Goal: Transaction & Acquisition: Purchase product/service

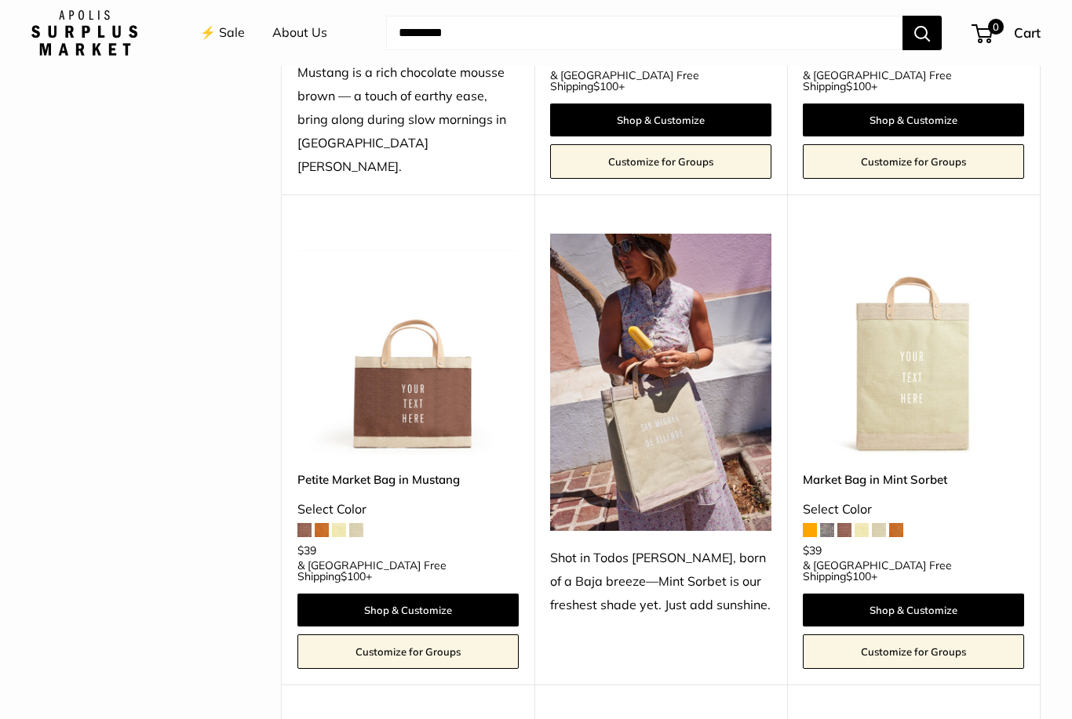
scroll to position [639, 0]
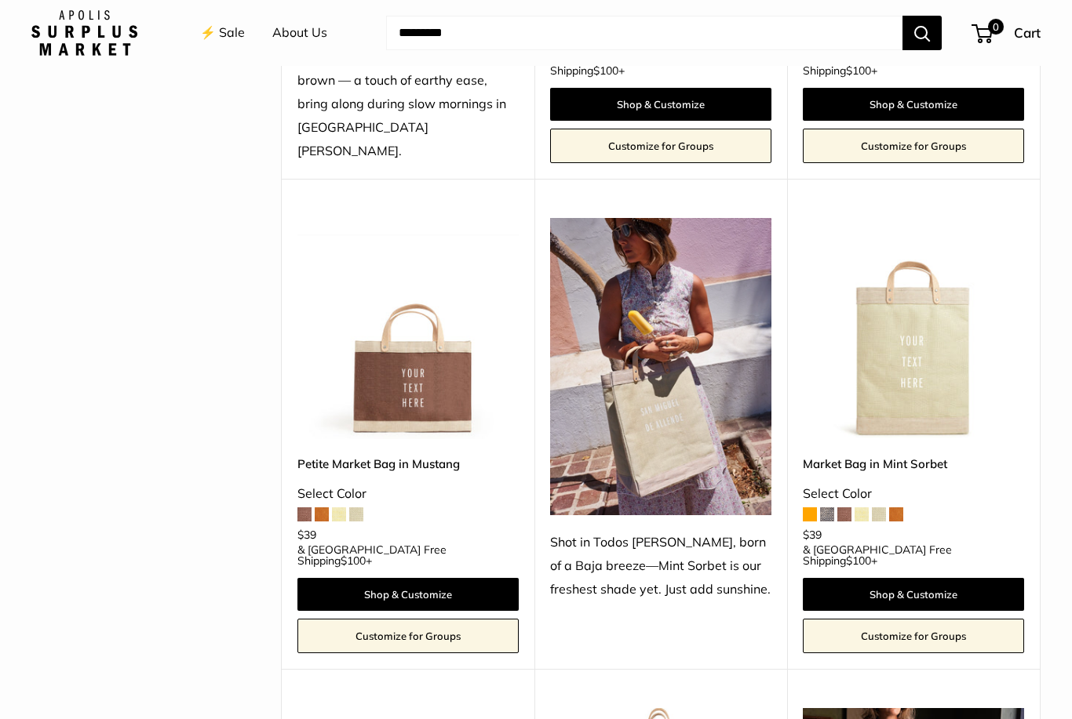
click at [919, 339] on img at bounding box center [913, 328] width 221 height 221
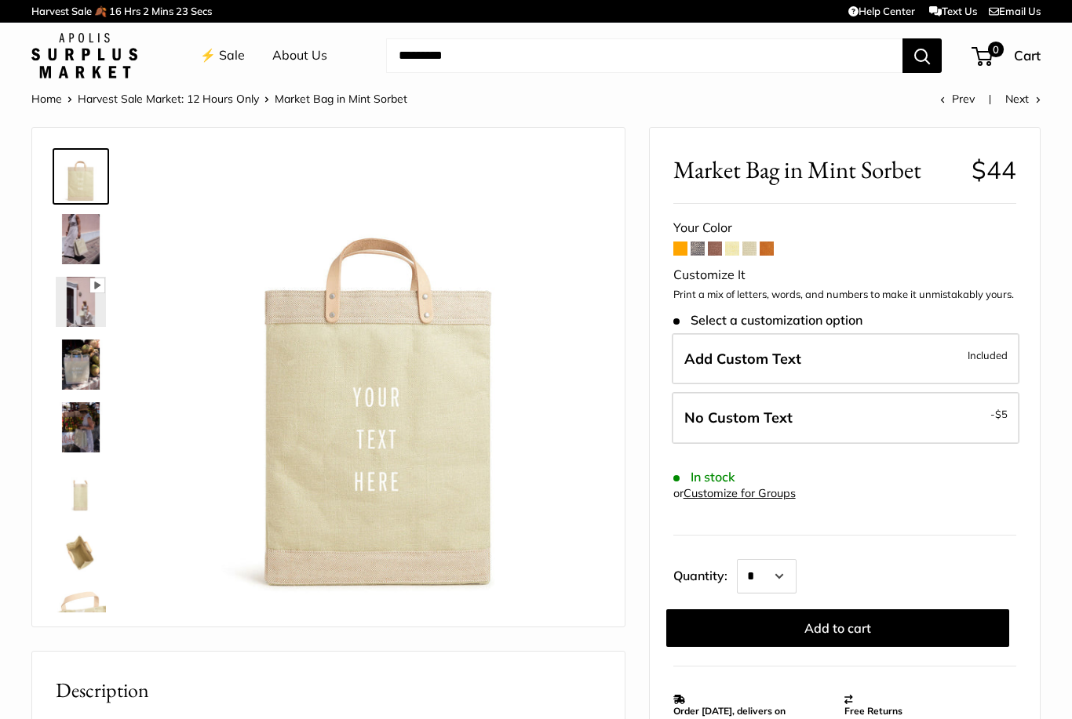
click at [90, 239] on img at bounding box center [81, 239] width 50 height 50
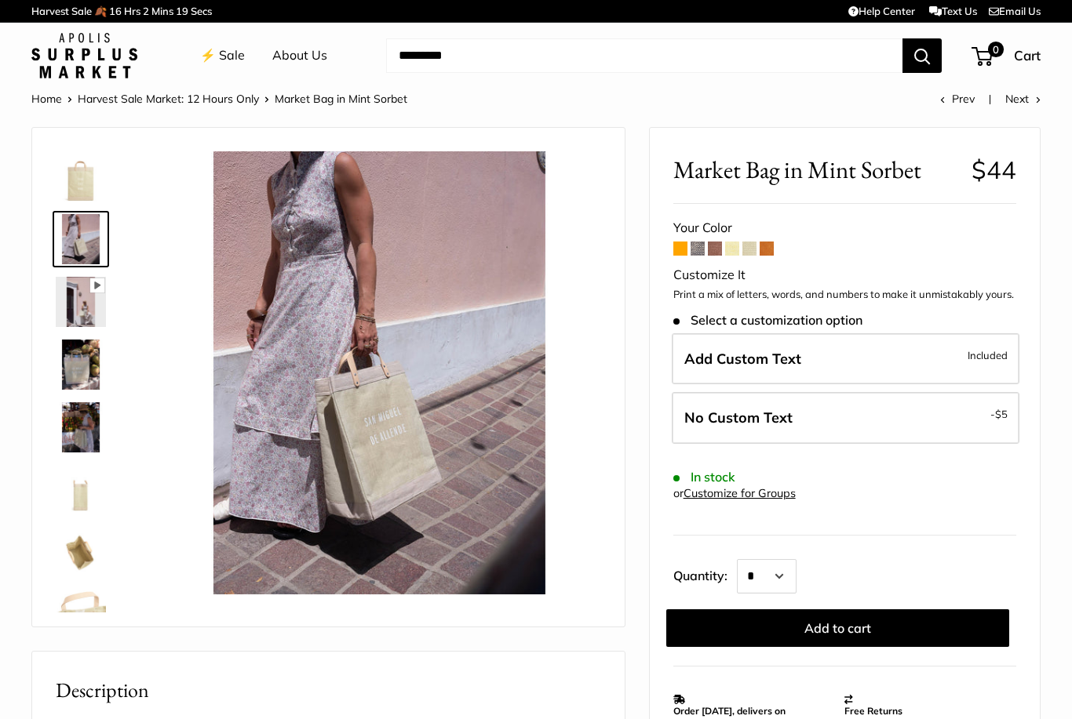
click at [84, 362] on img at bounding box center [81, 365] width 50 height 50
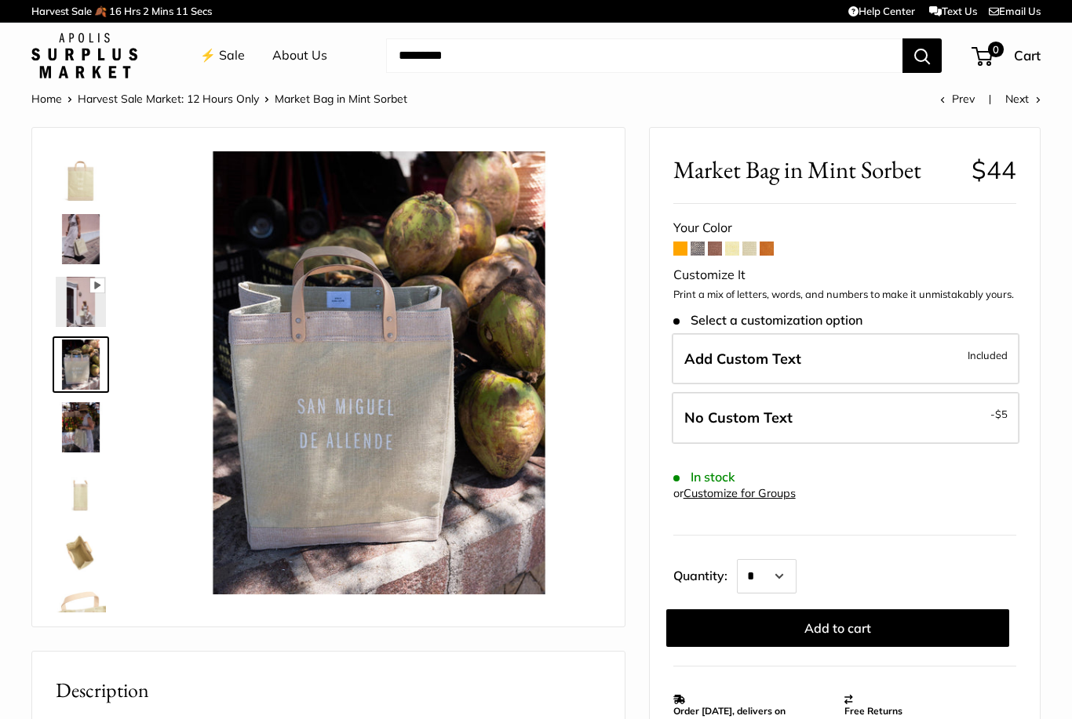
click at [82, 422] on img at bounding box center [81, 427] width 50 height 50
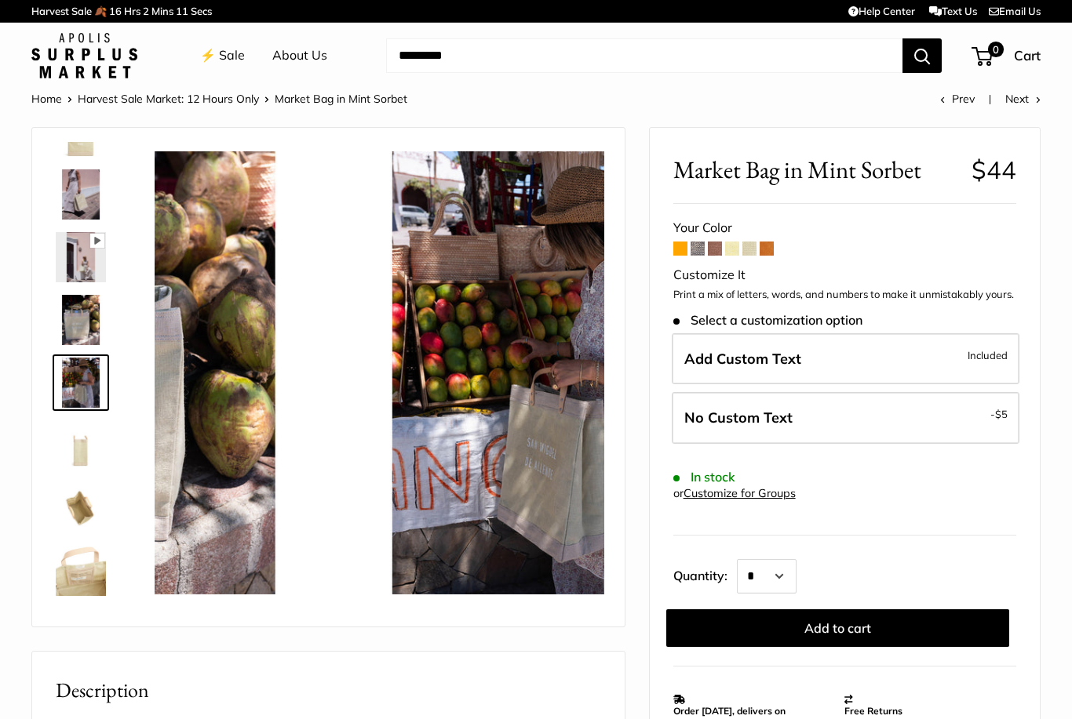
scroll to position [49, 0]
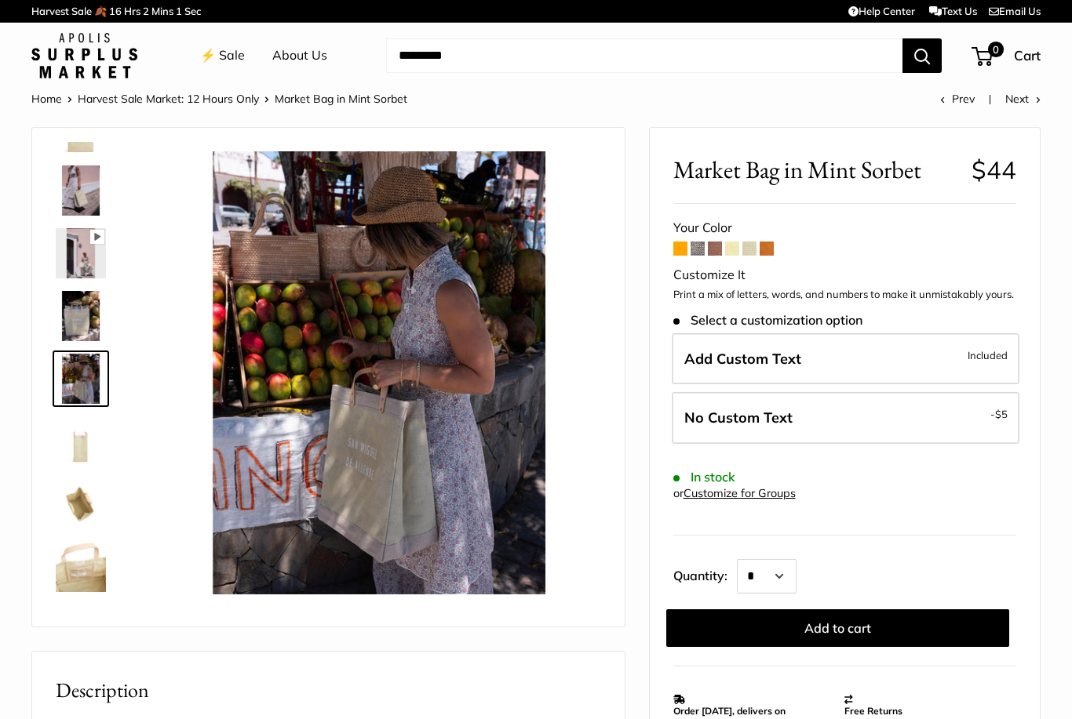
click at [773, 253] on span at bounding box center [766, 249] width 14 height 14
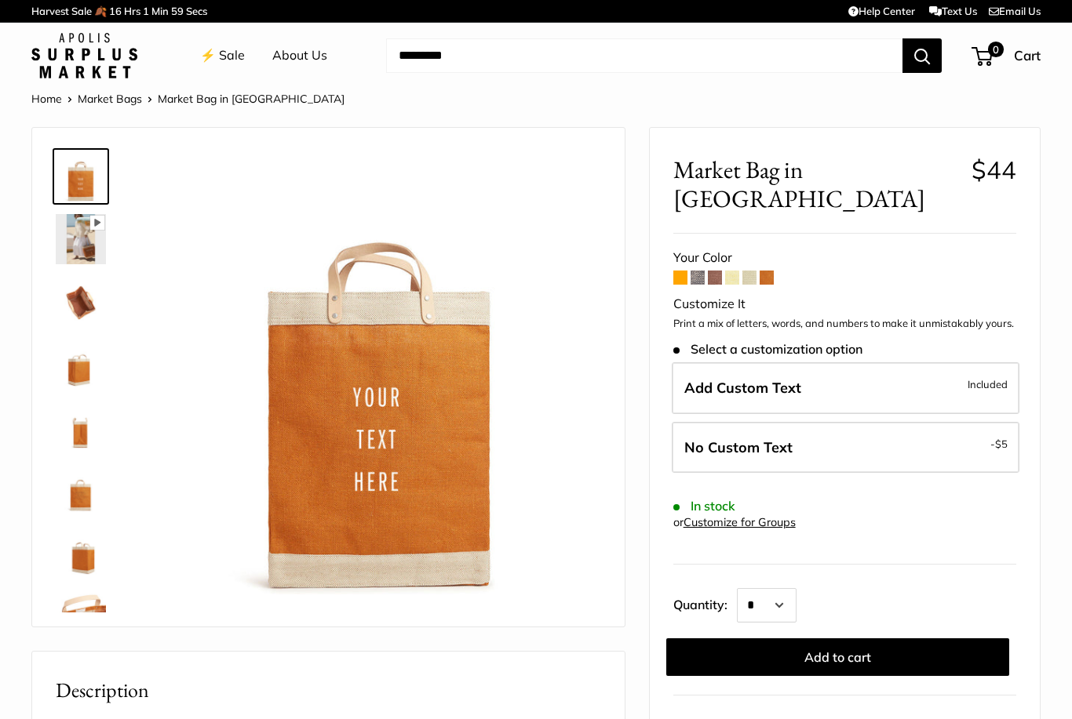
click at [749, 271] on span at bounding box center [749, 278] width 14 height 14
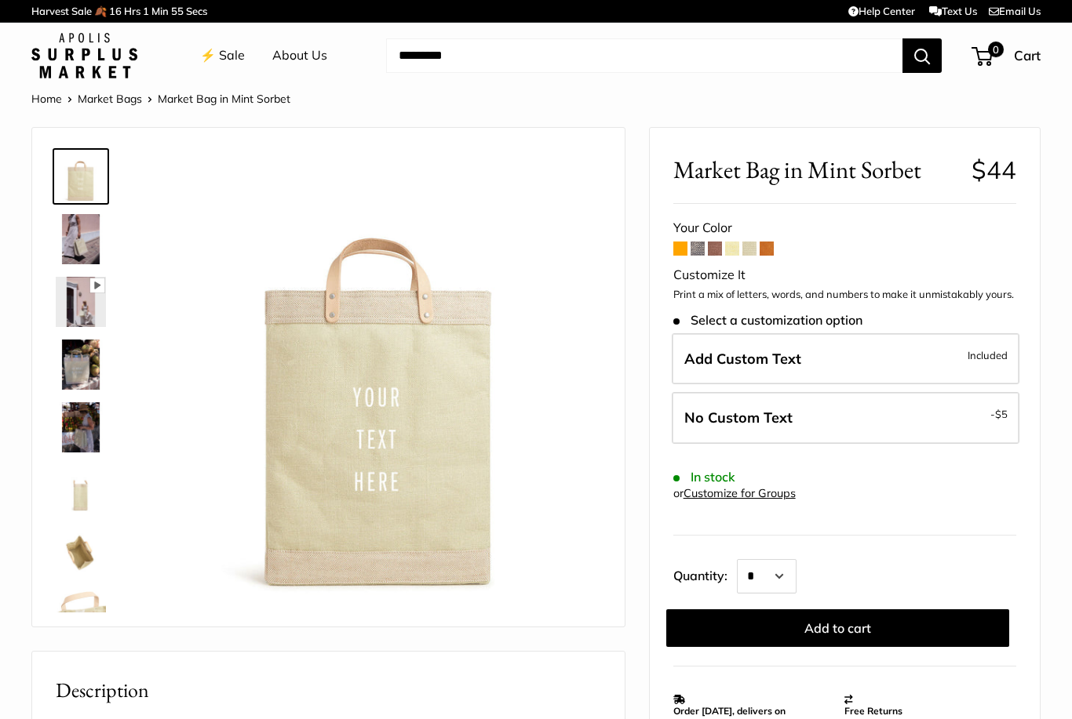
click at [728, 250] on span at bounding box center [732, 249] width 14 height 14
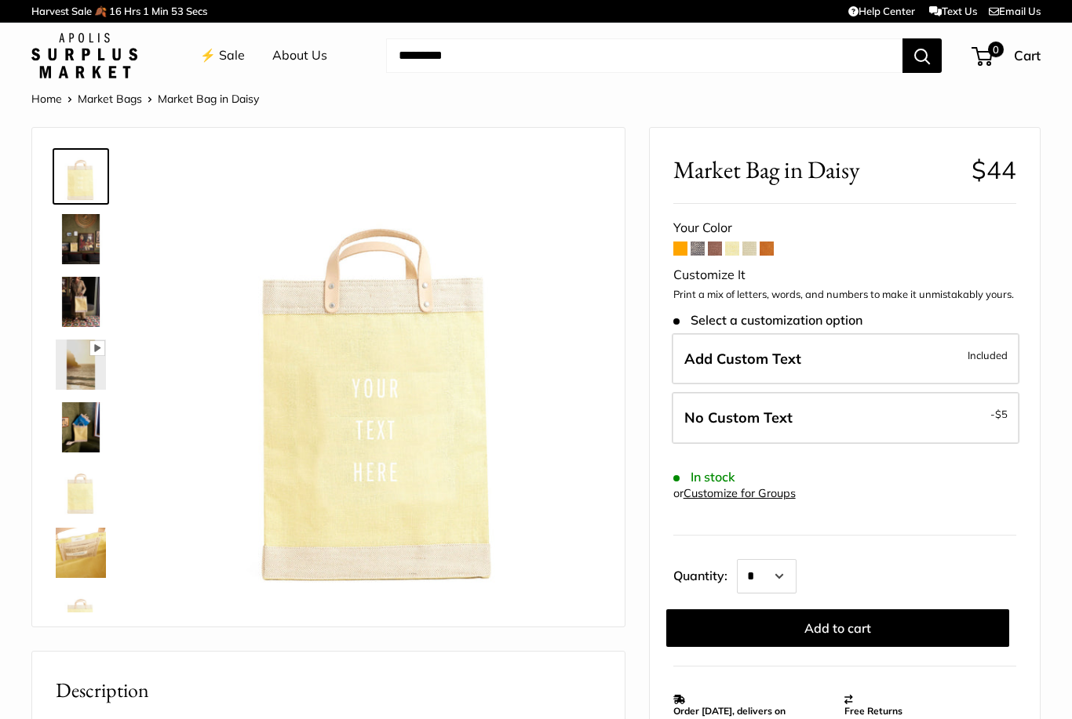
click at [709, 253] on span at bounding box center [715, 249] width 14 height 14
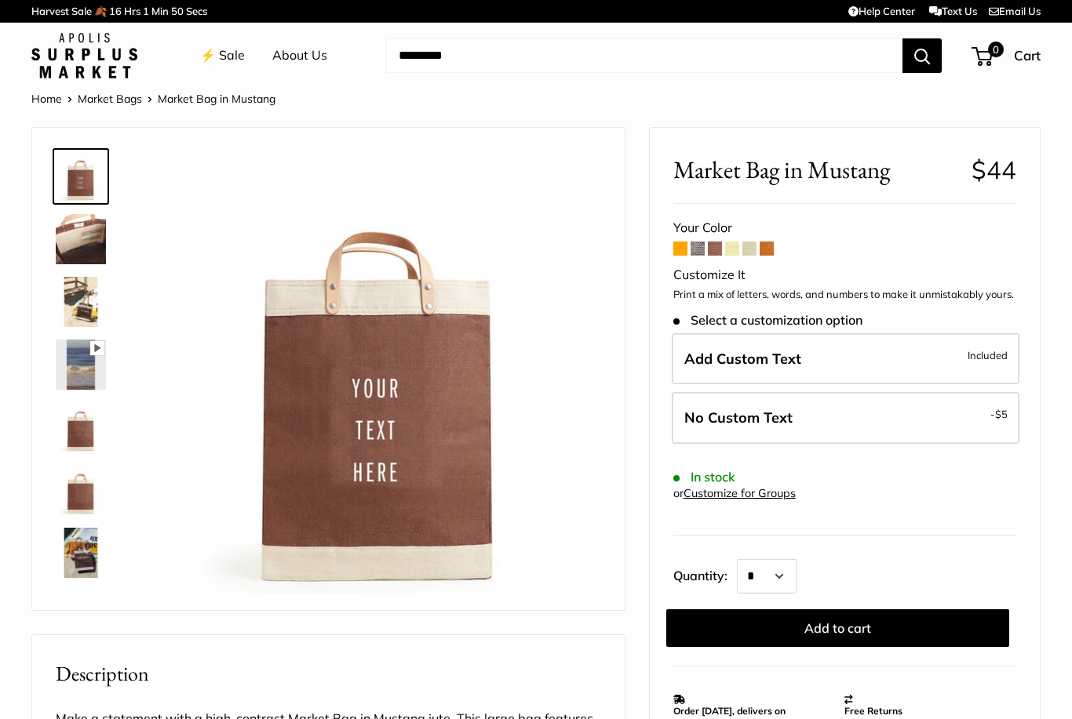
click at [701, 249] on span at bounding box center [697, 249] width 14 height 14
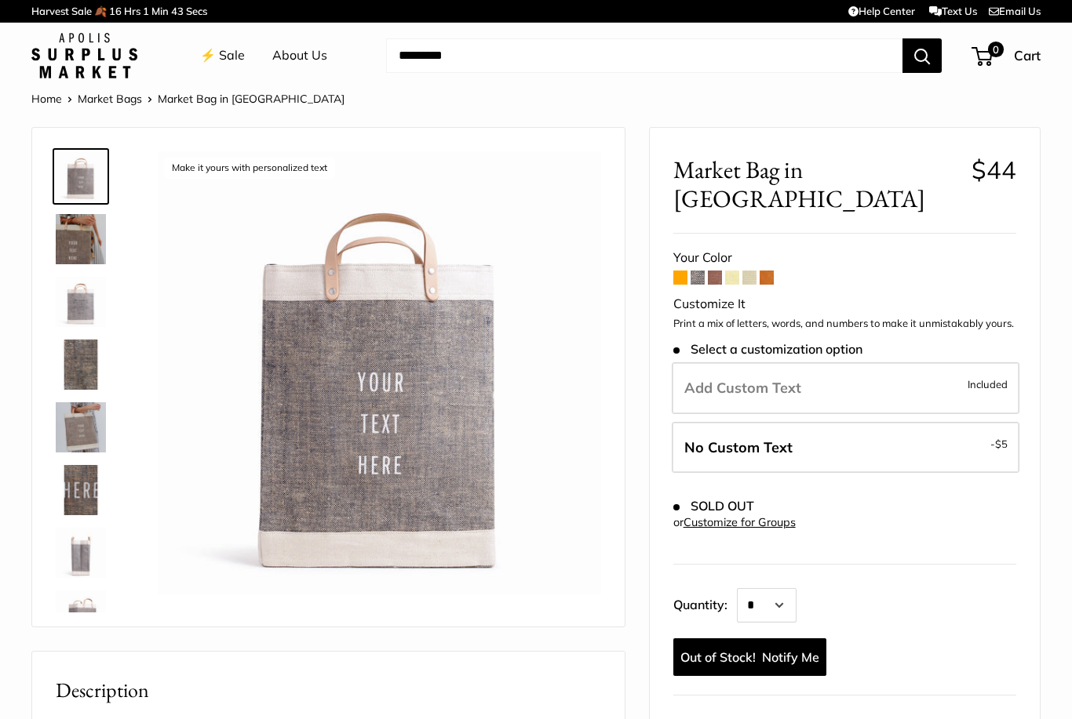
click at [675, 271] on span at bounding box center [680, 278] width 14 height 14
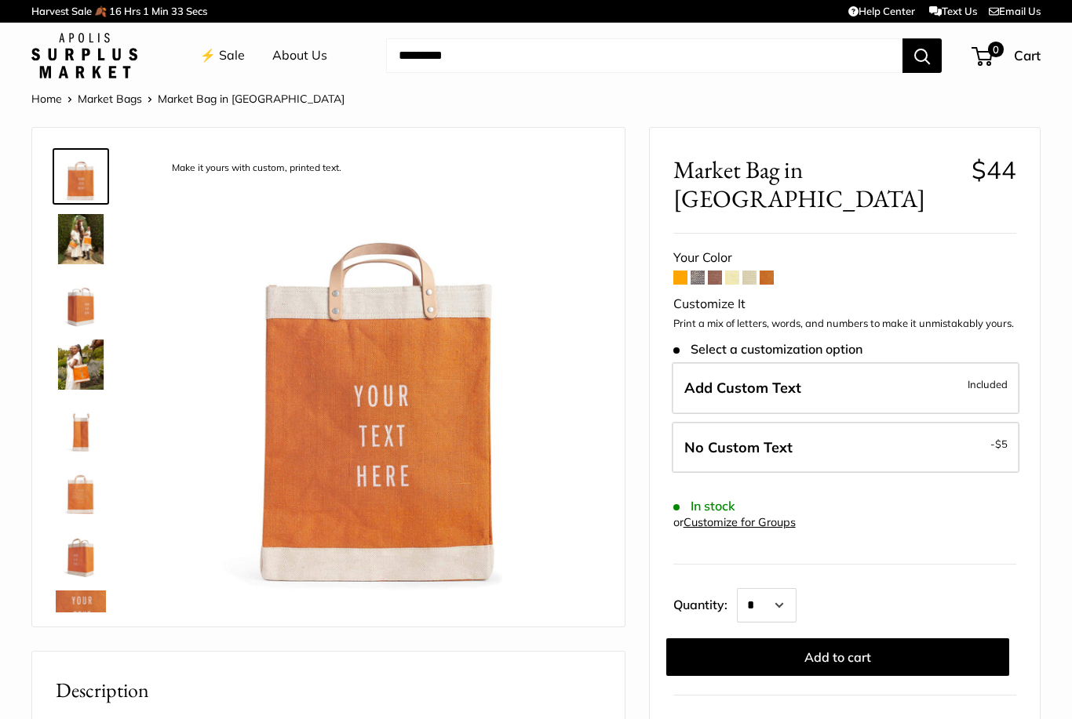
click at [776, 246] on form "Your Color Customize It Print a mix of letters, words, and numbers to make it u…" at bounding box center [844, 461] width 343 height 431
click at [771, 271] on span at bounding box center [766, 278] width 14 height 14
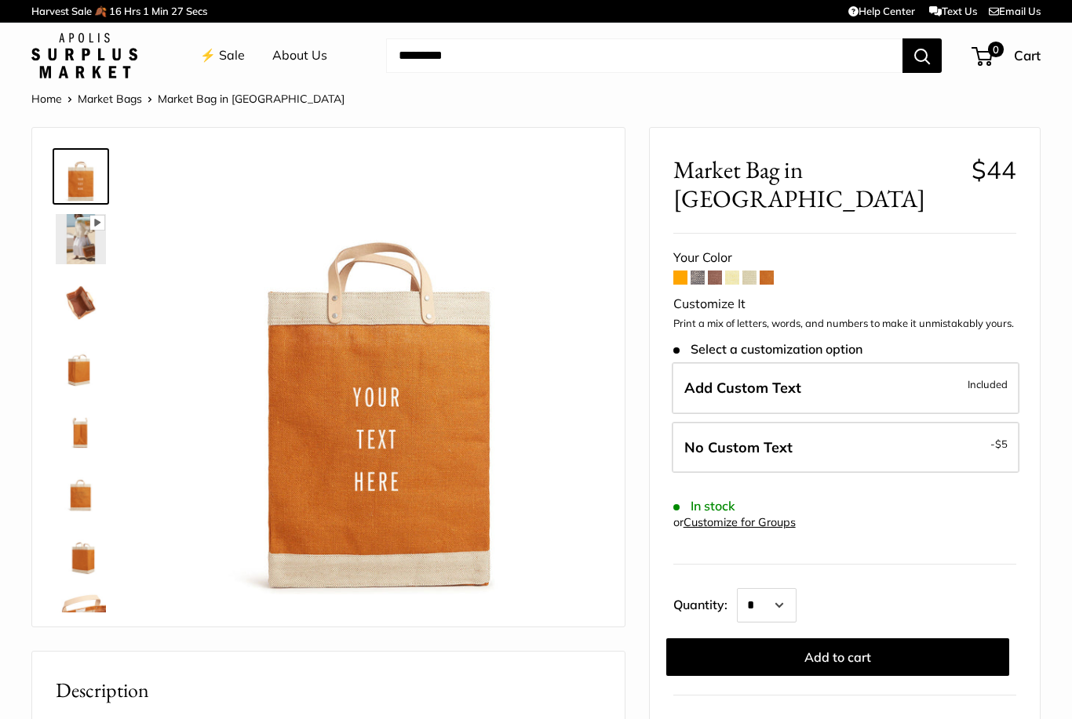
click at [747, 271] on span at bounding box center [749, 278] width 14 height 14
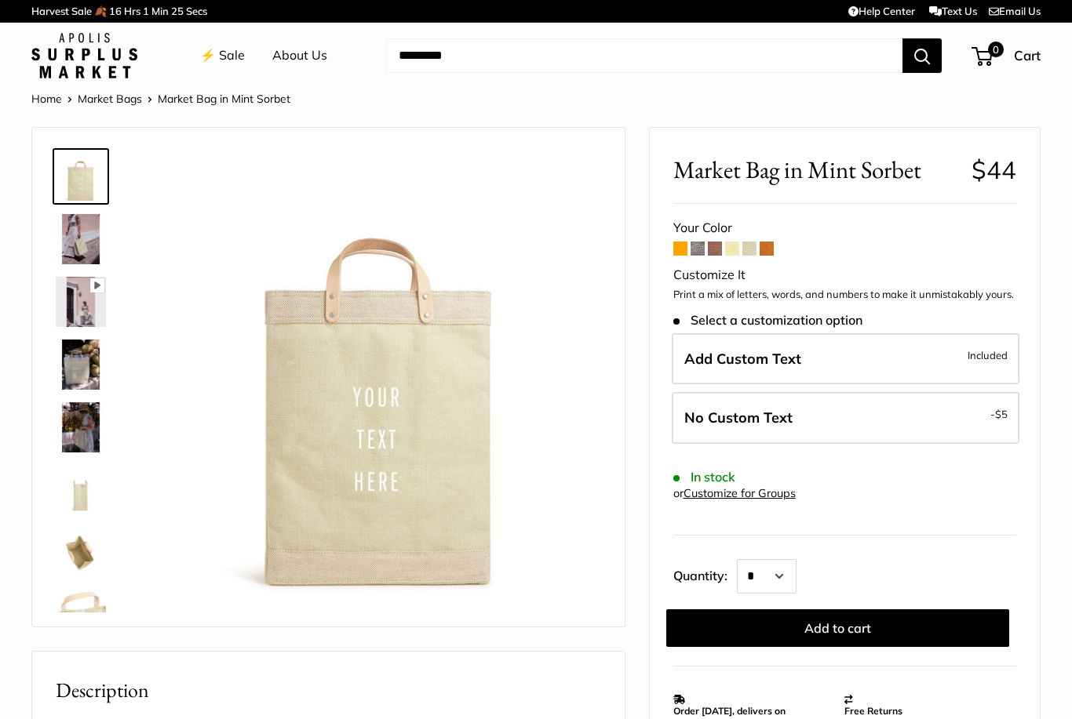
click at [730, 246] on span at bounding box center [732, 249] width 14 height 14
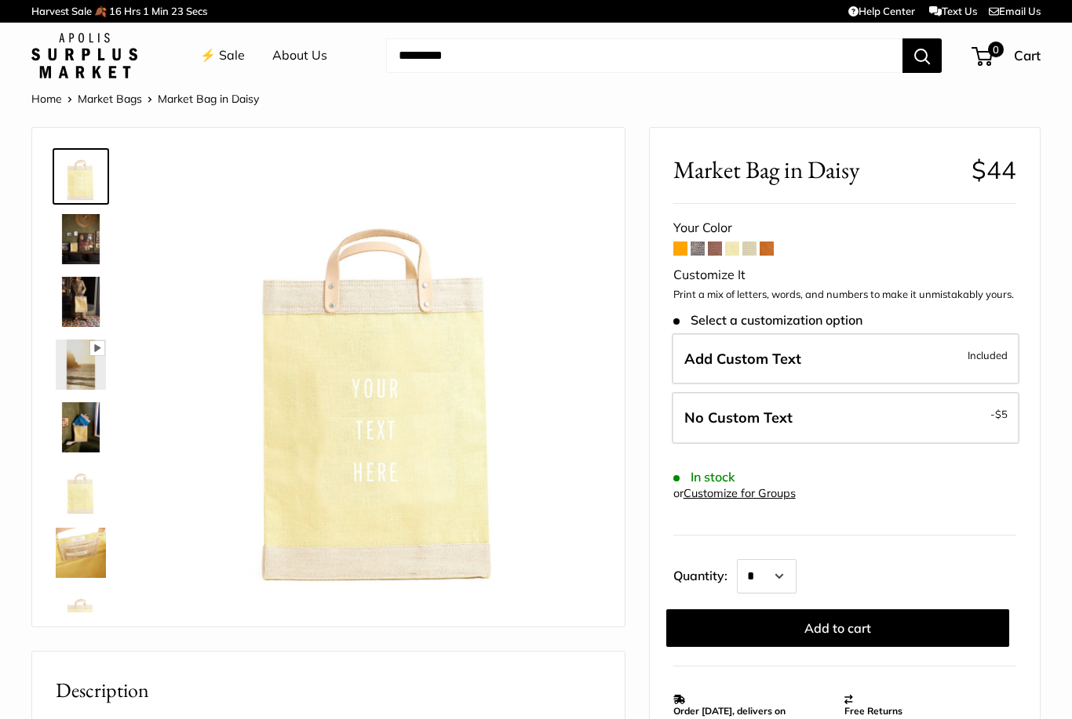
click at [716, 250] on span at bounding box center [715, 249] width 14 height 14
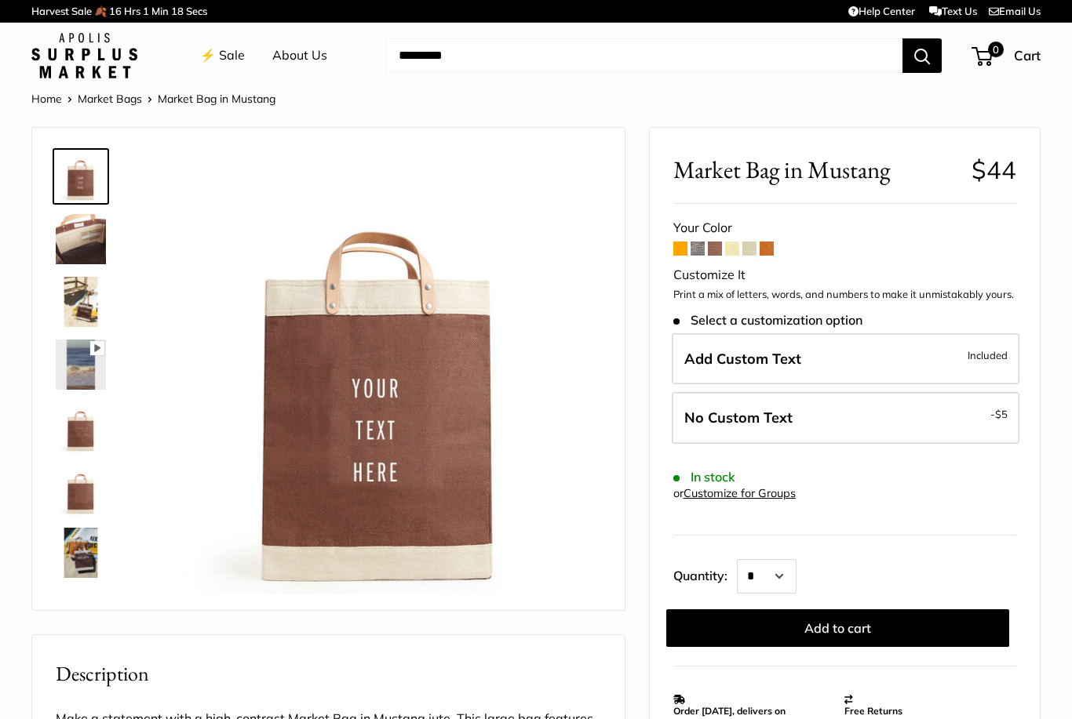
click at [86, 562] on img at bounding box center [81, 553] width 50 height 50
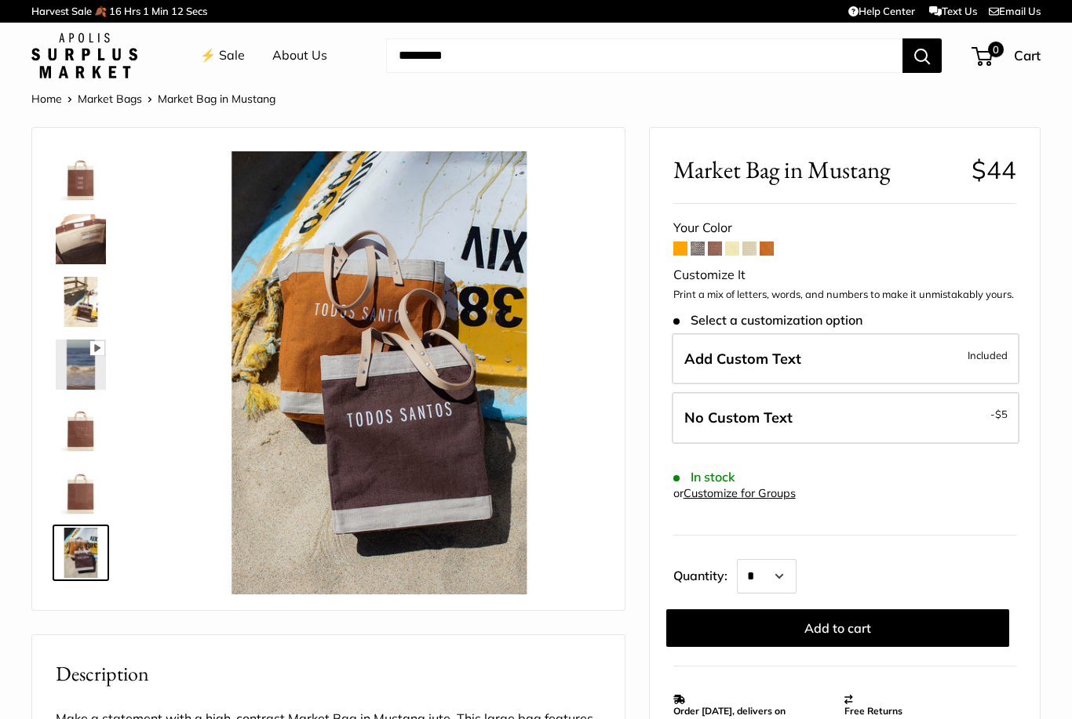
click at [715, 246] on span at bounding box center [715, 249] width 14 height 14
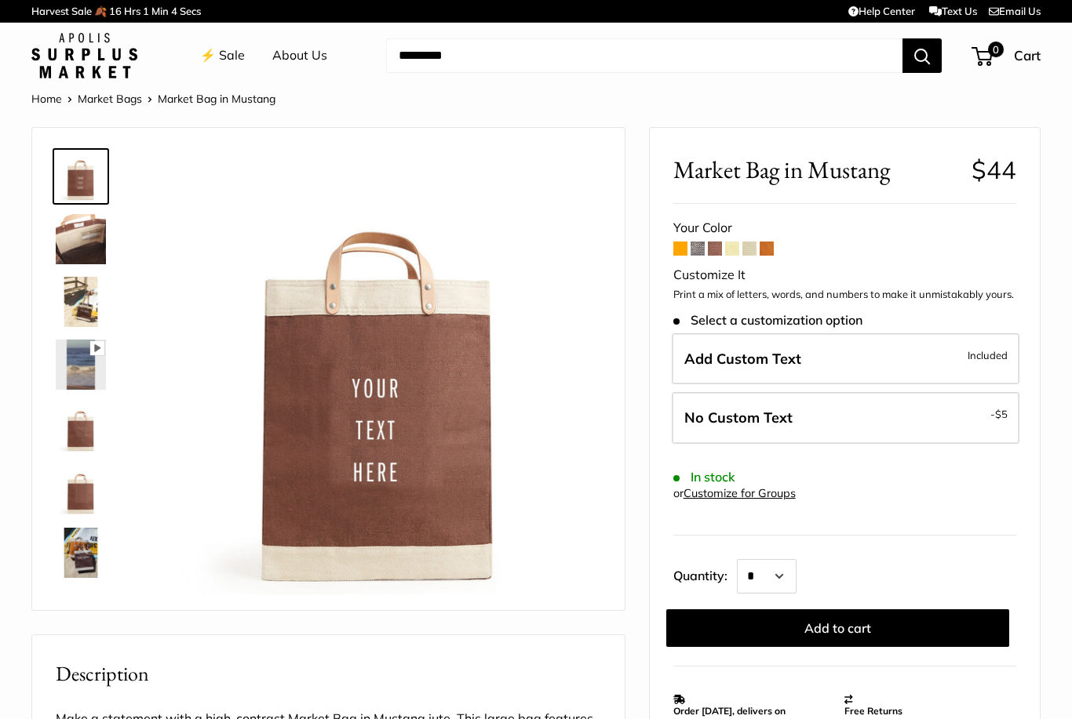
click at [679, 246] on span at bounding box center [680, 249] width 14 height 14
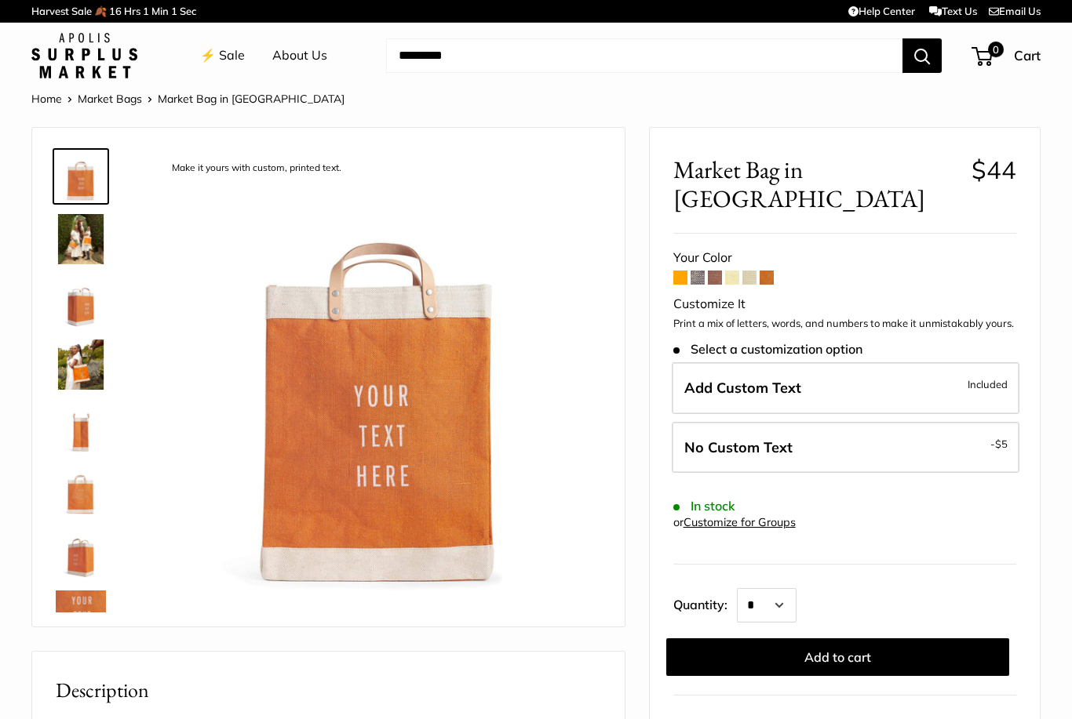
click at [699, 271] on span at bounding box center [697, 278] width 14 height 14
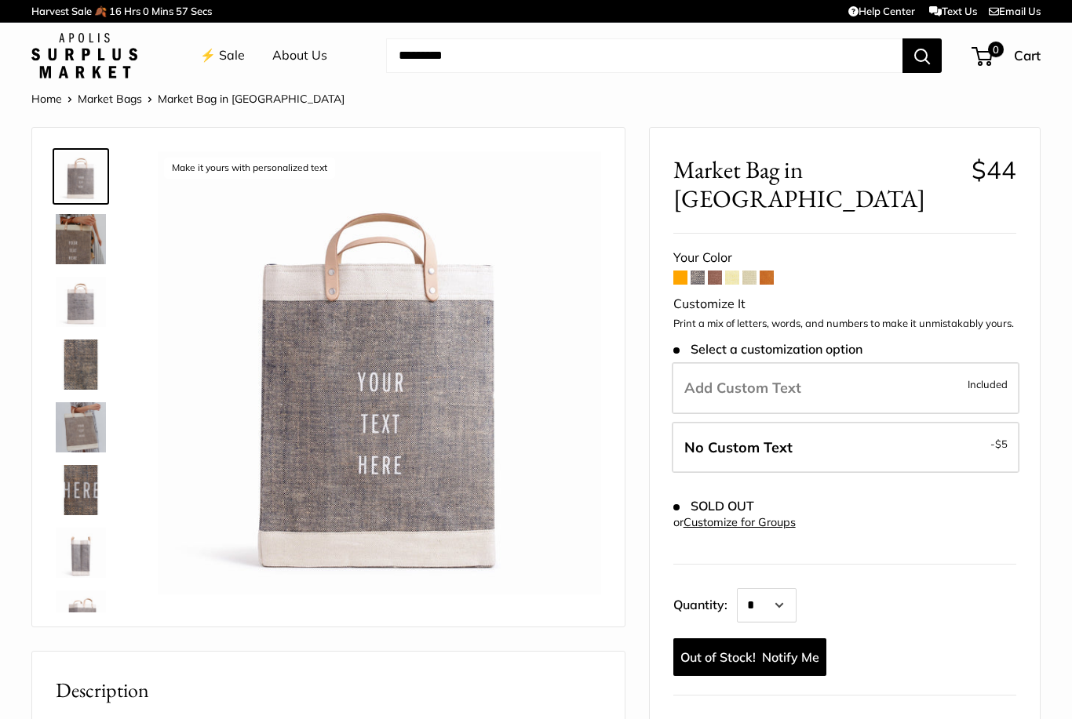
click at [78, 558] on img at bounding box center [81, 553] width 50 height 50
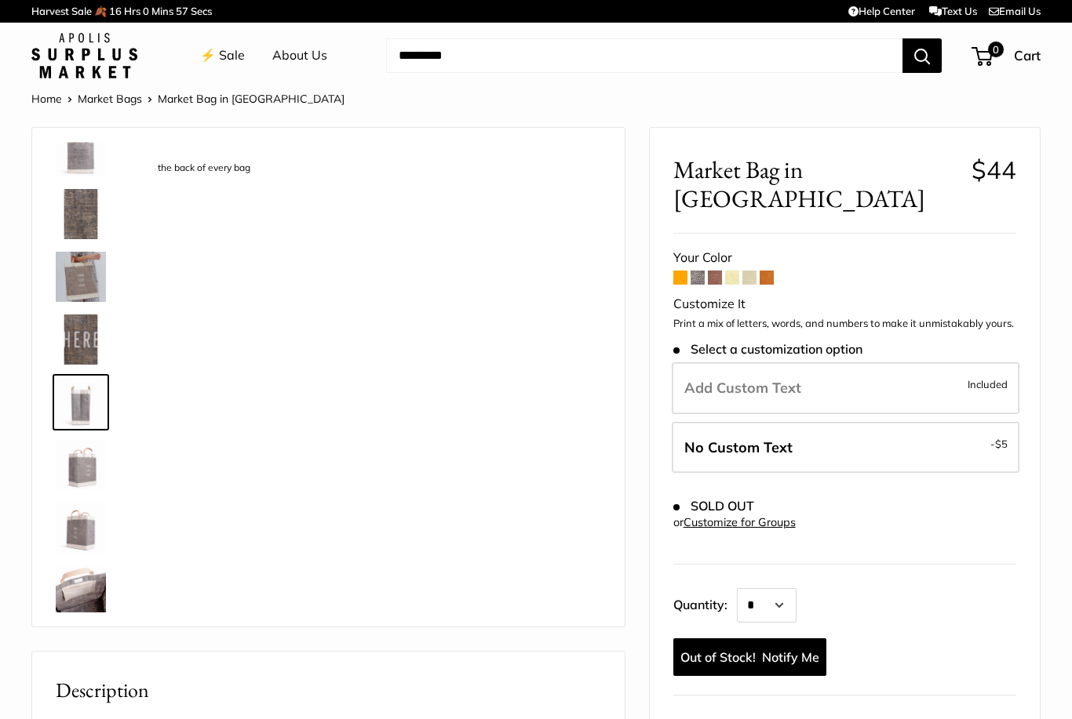
scroll to position [174, 0]
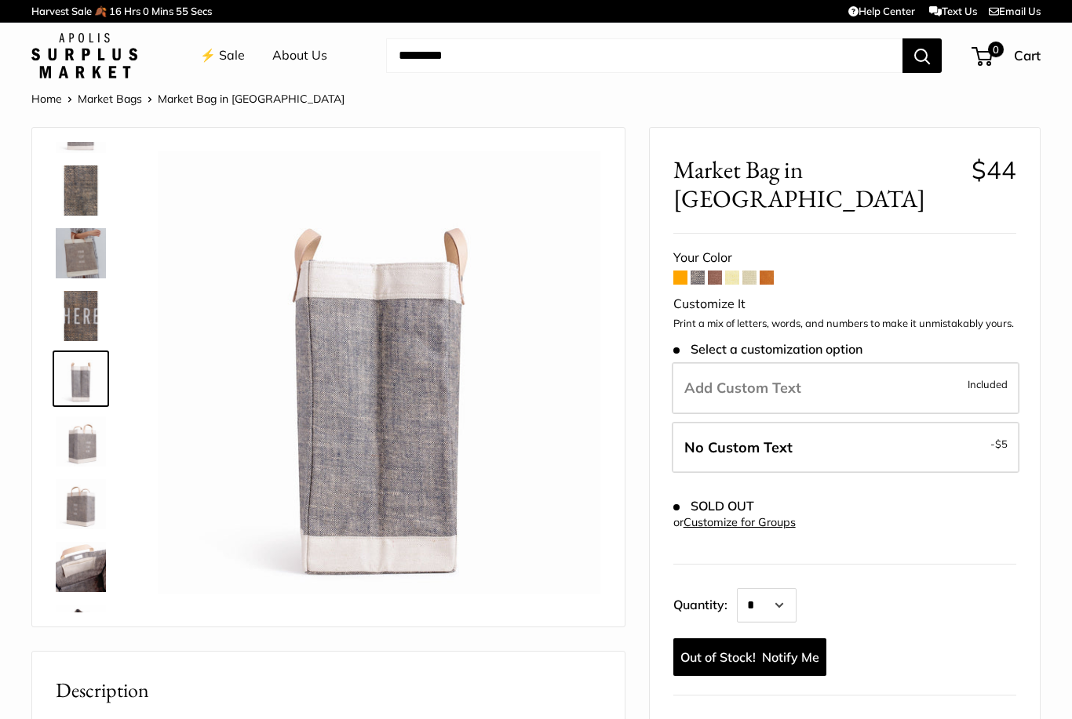
click at [85, 453] on img at bounding box center [81, 442] width 50 height 50
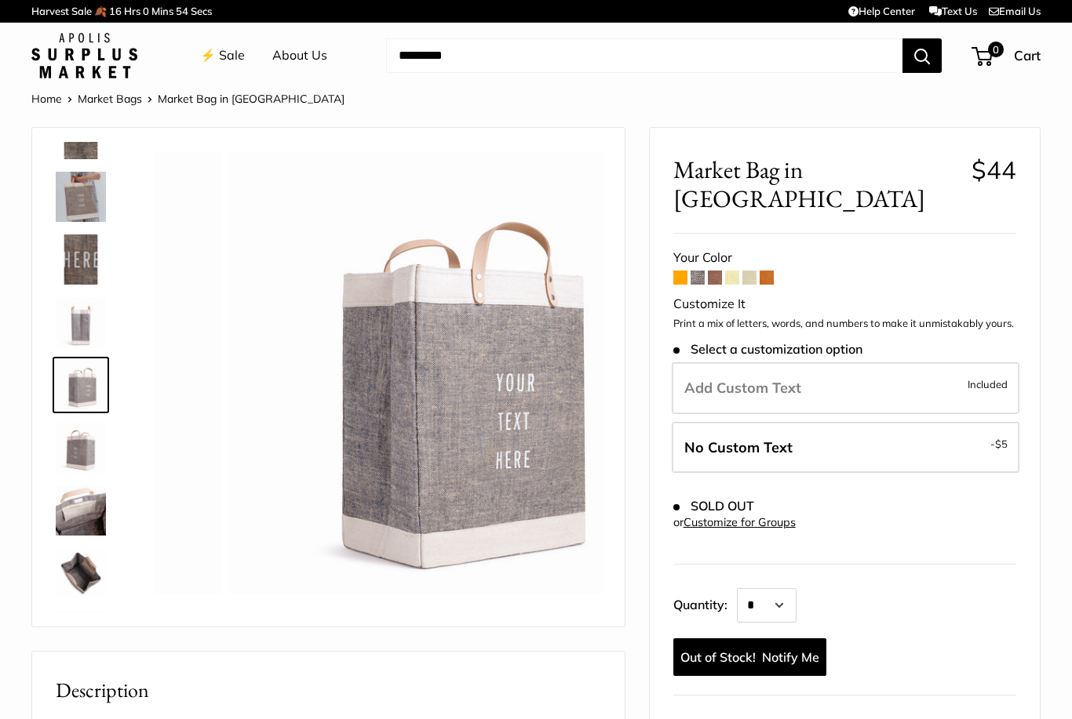
scroll to position [237, 0]
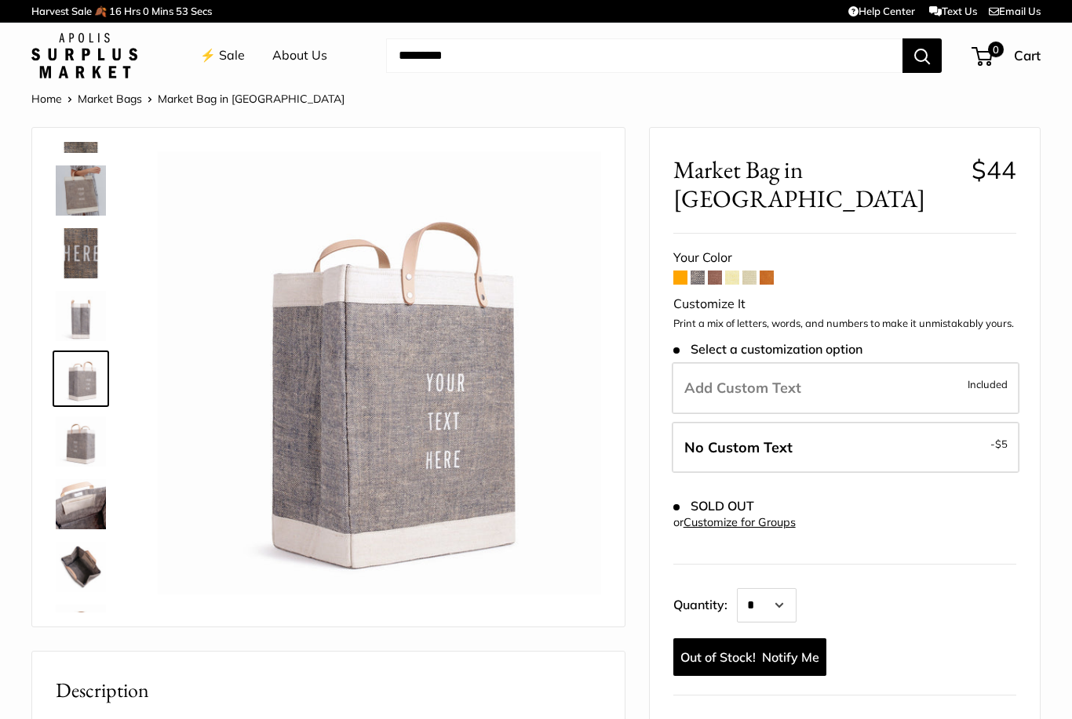
click at [84, 566] on img at bounding box center [81, 567] width 50 height 50
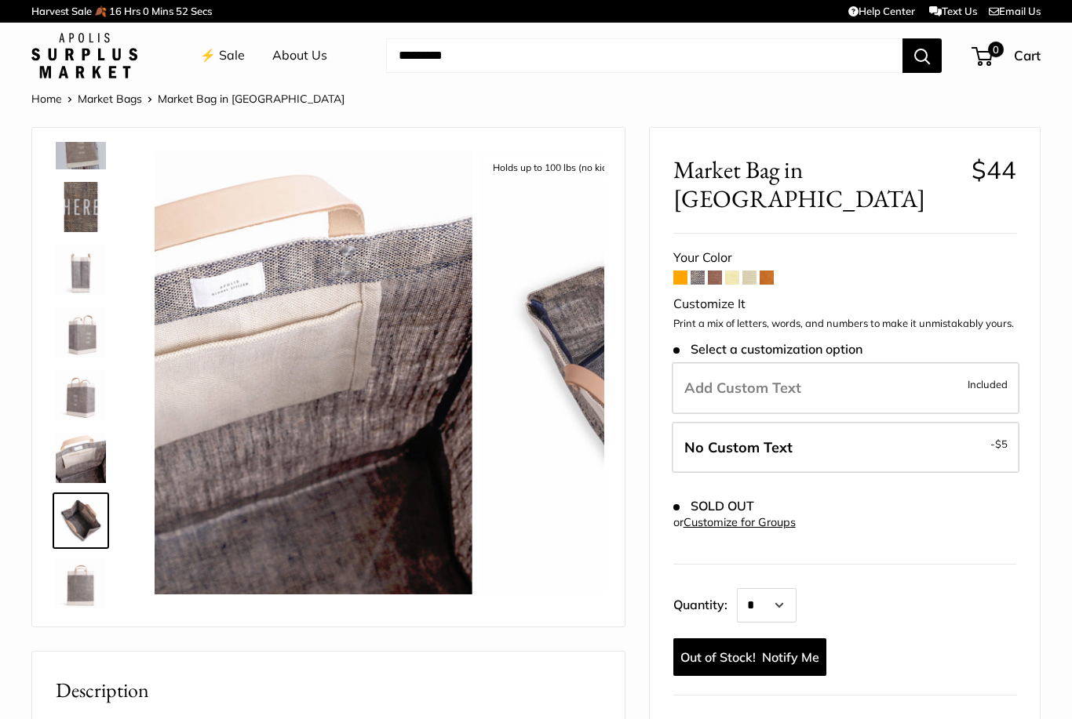
scroll to position [289, 0]
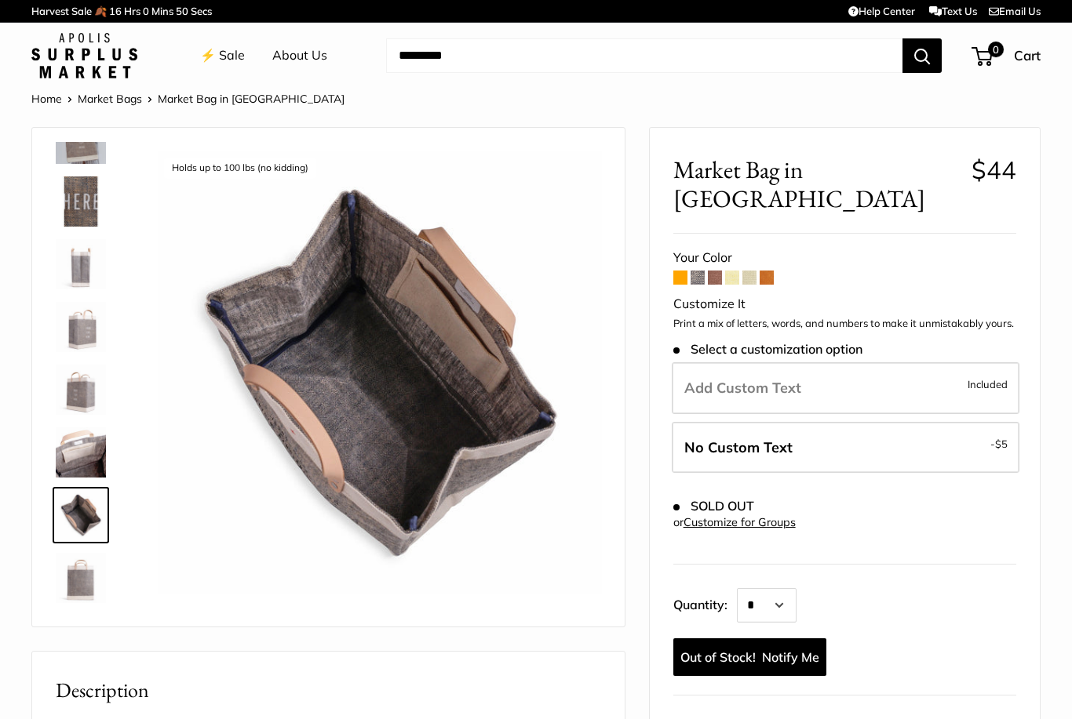
click at [681, 271] on span at bounding box center [680, 278] width 14 height 14
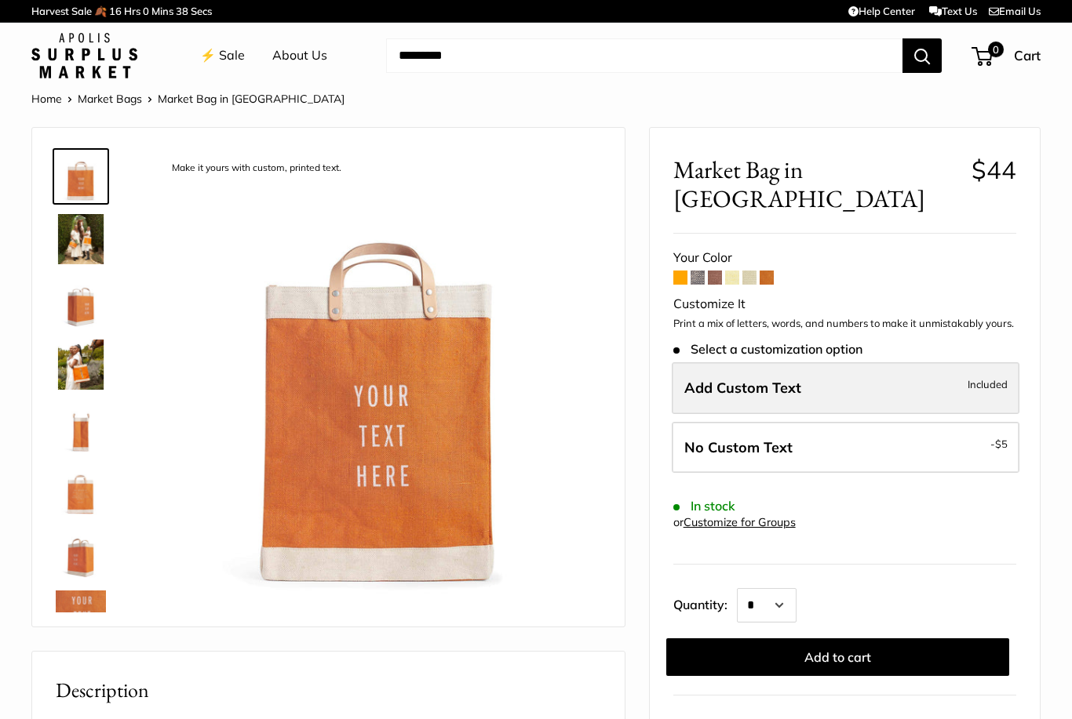
click at [911, 362] on label "Add Custom Text Included" at bounding box center [846, 388] width 348 height 52
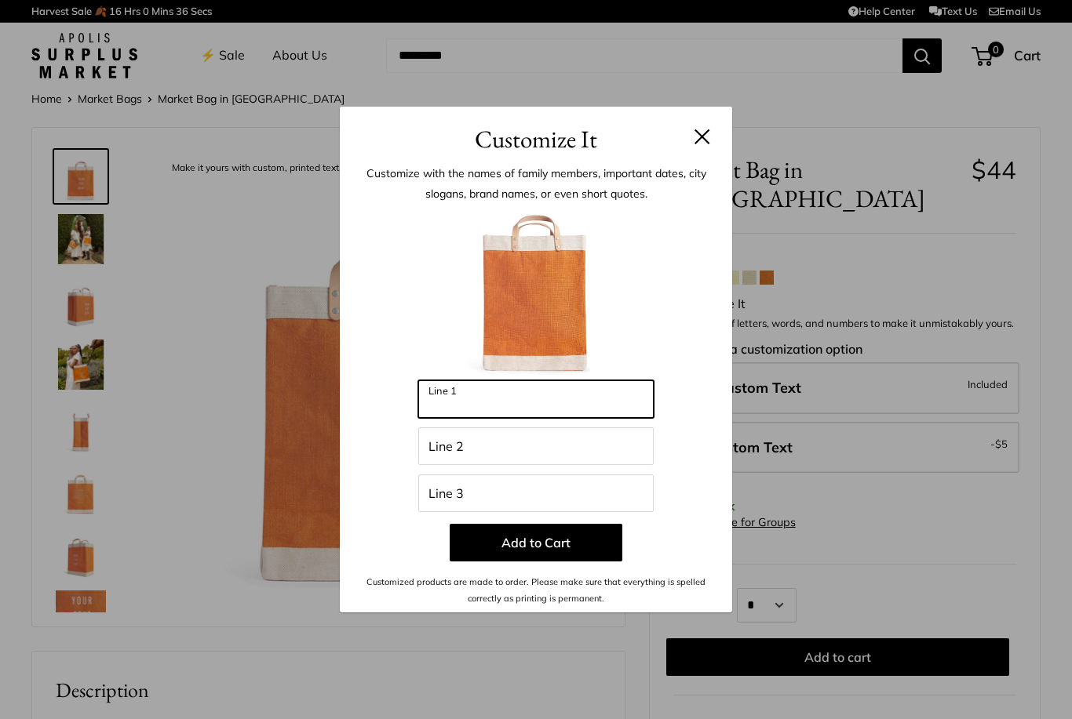
click at [485, 403] on input "Line 1" at bounding box center [535, 399] width 235 height 38
type input "**"
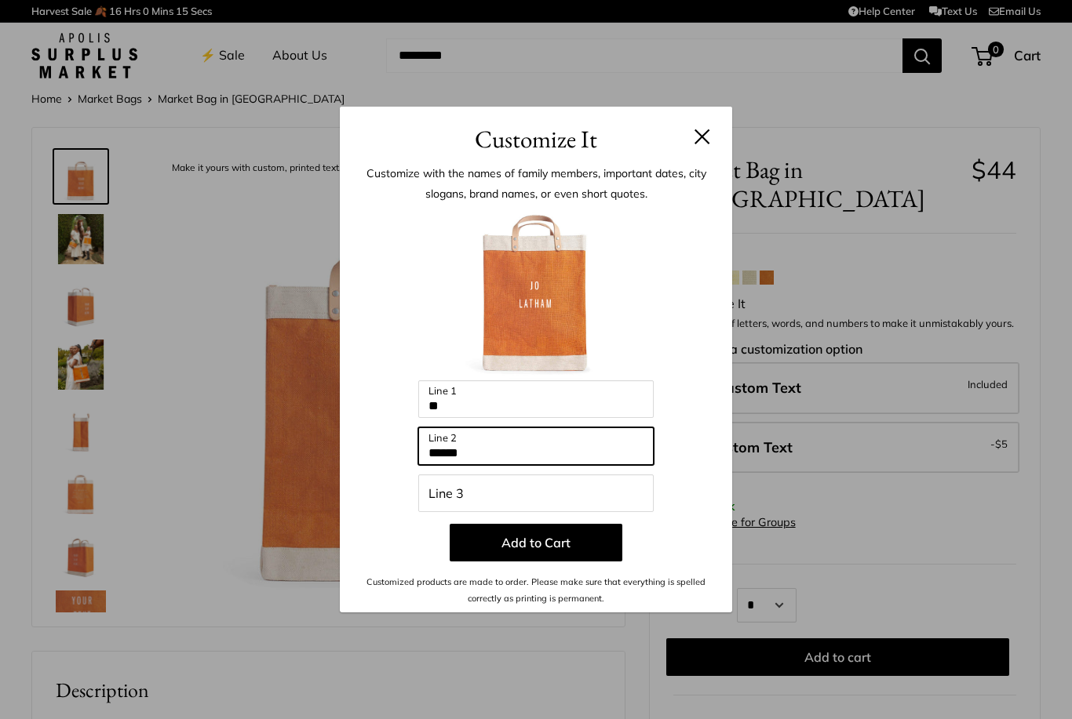
type input "******"
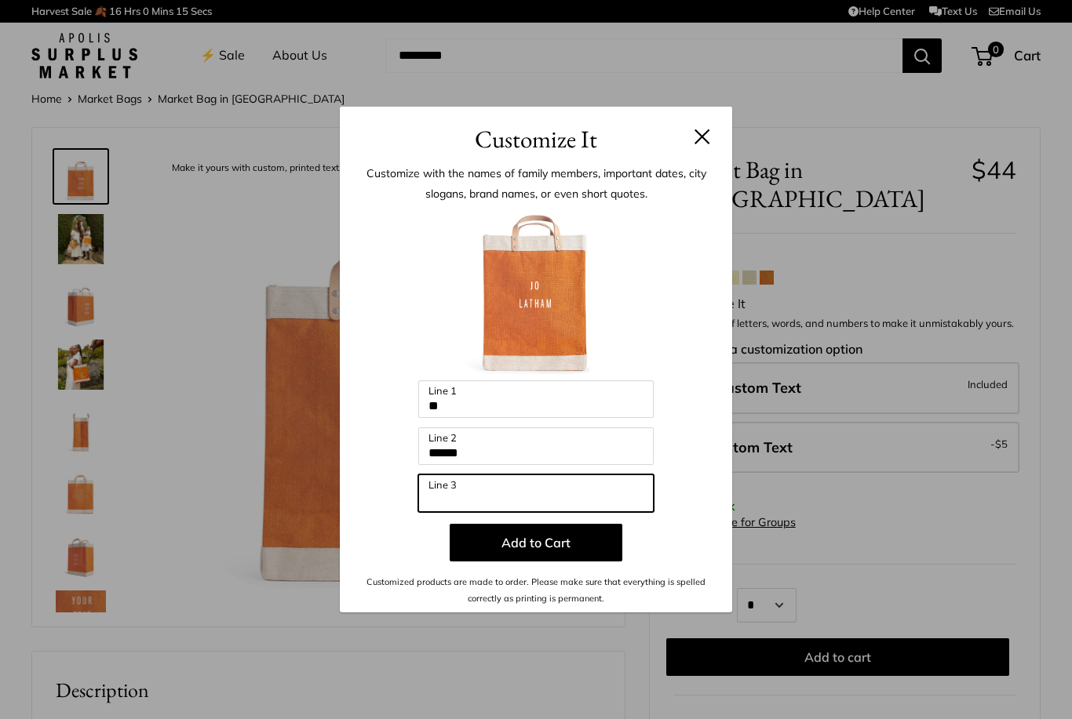
click at [540, 497] on input "Line 3" at bounding box center [535, 494] width 235 height 38
click at [708, 133] on button at bounding box center [702, 137] width 16 height 16
